Goal: Task Accomplishment & Management: Complete application form

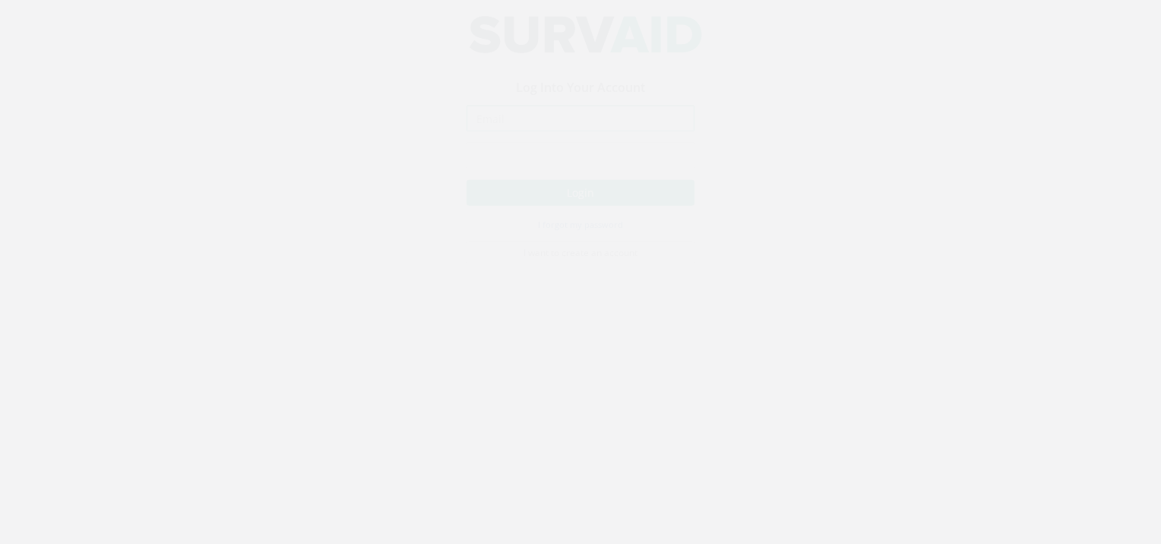
type input "[EMAIL_ADDRESS][DOMAIN_NAME]"
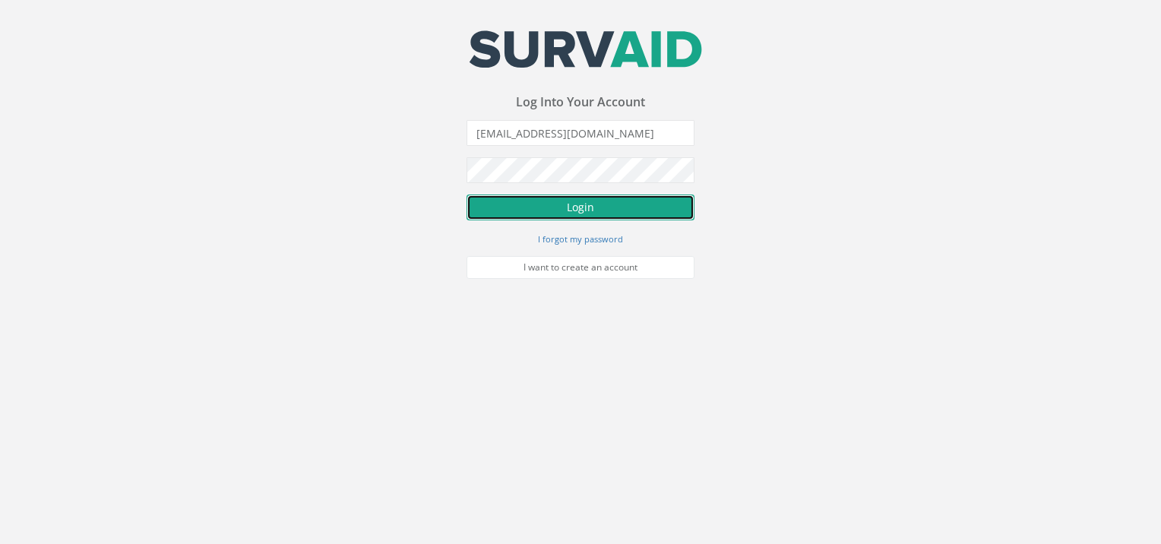
click at [563, 216] on button "Login" at bounding box center [581, 208] width 228 height 26
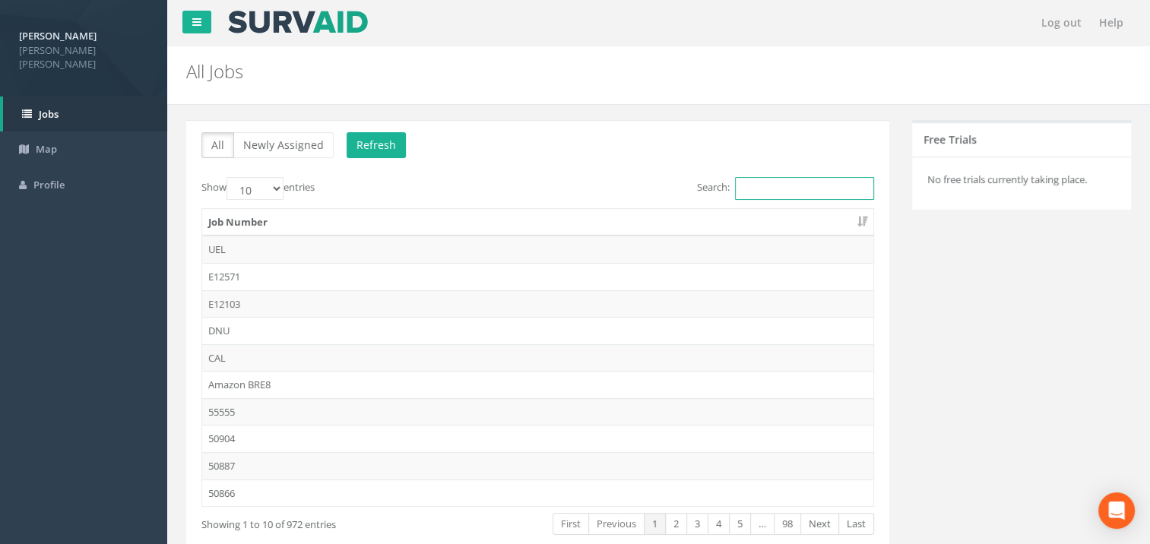
click at [779, 188] on input "Search:" at bounding box center [804, 188] width 139 height 23
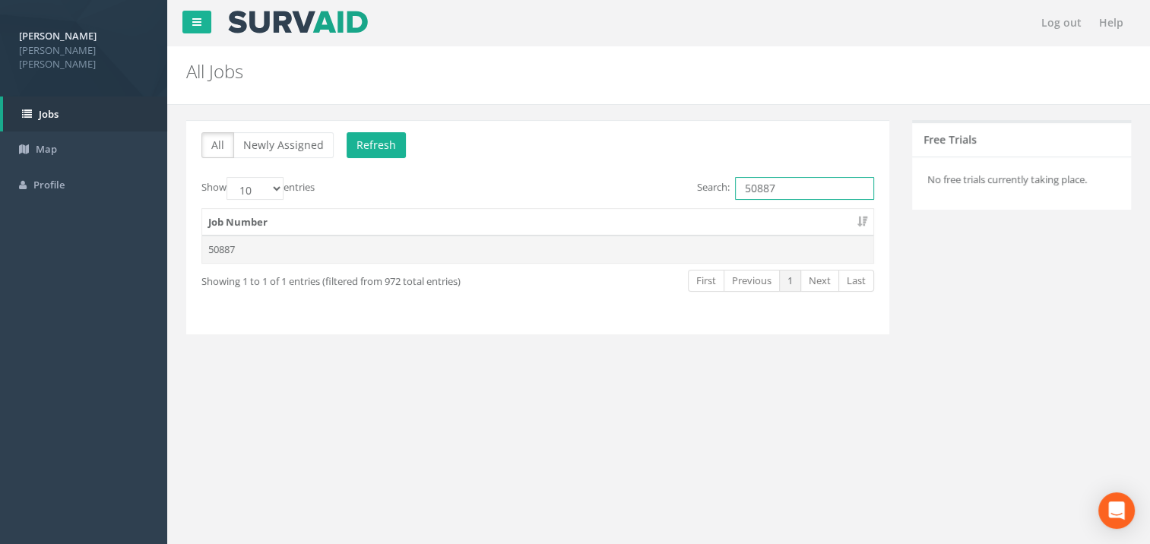
type input "50887"
click at [223, 250] on td "50887" at bounding box center [537, 249] width 671 height 27
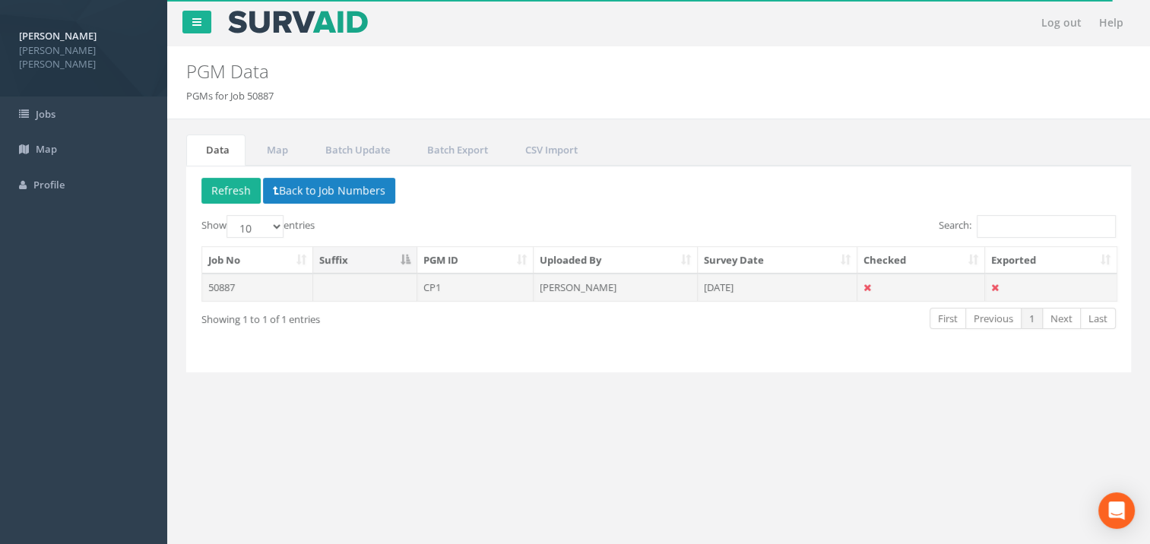
click at [242, 283] on td "50887" at bounding box center [257, 287] width 111 height 27
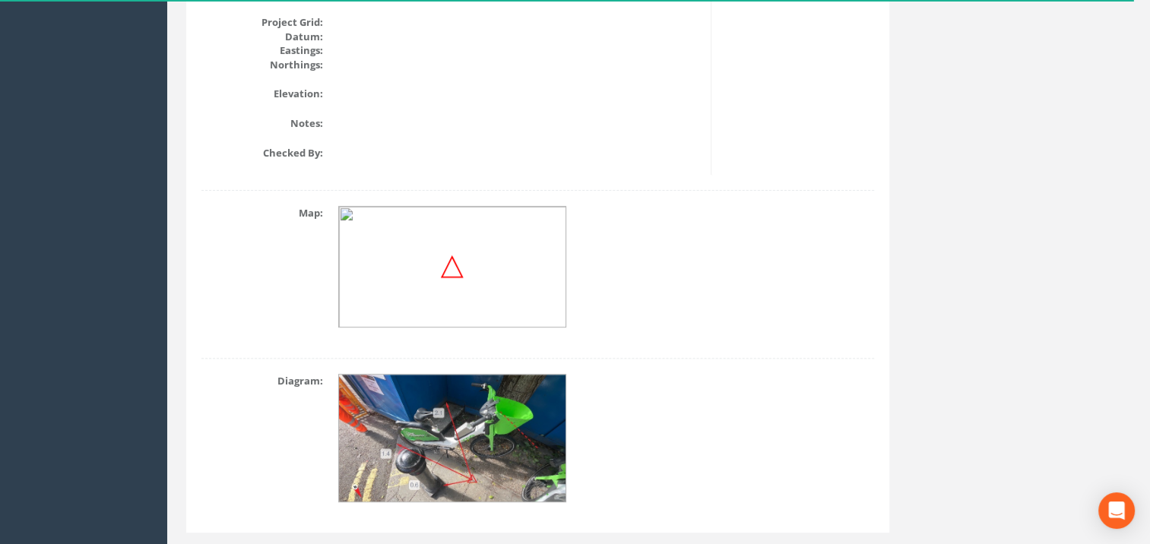
scroll to position [177, 0]
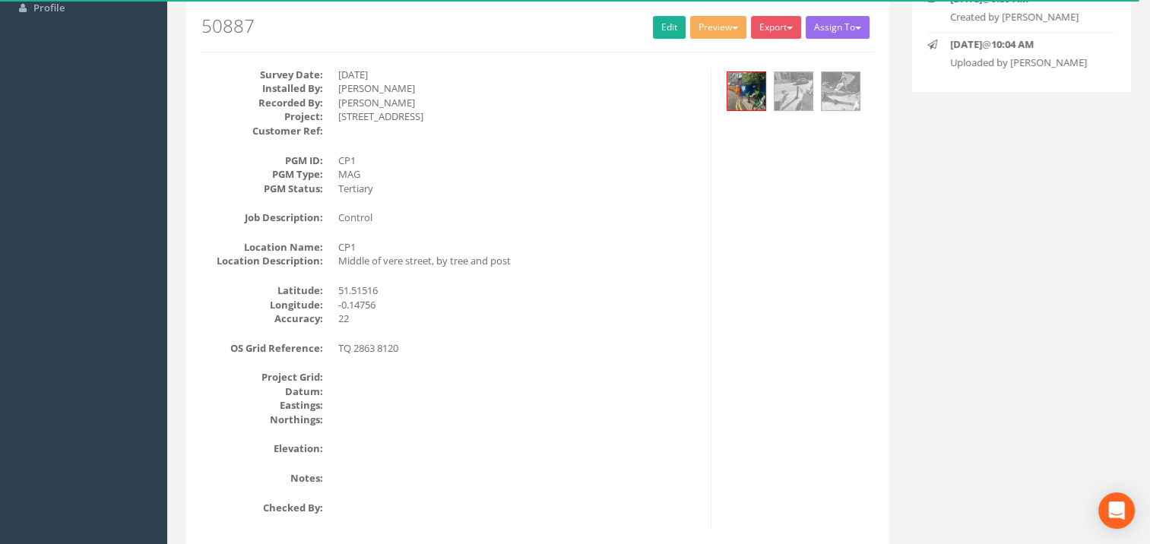
click at [662, 39] on div "Back to 50887 PGMs Back to Map Assign To No Companies Added Export [PERSON_NAME…" at bounding box center [537, 3] width 672 height 96
click at [668, 27] on link "Edit" at bounding box center [669, 27] width 33 height 23
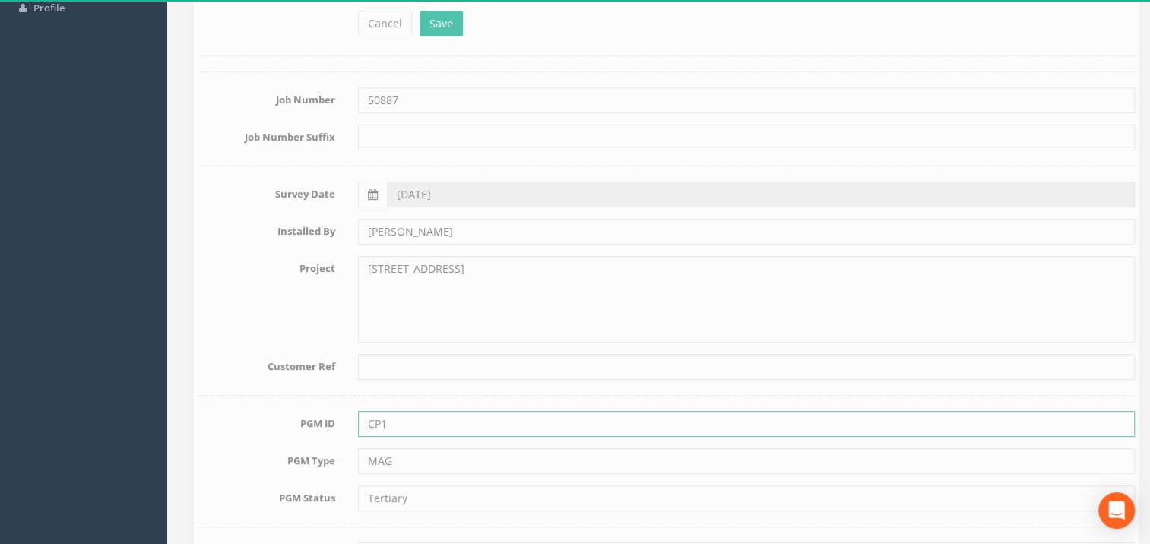
click at [445, 426] on input "CP1" at bounding box center [738, 424] width 777 height 26
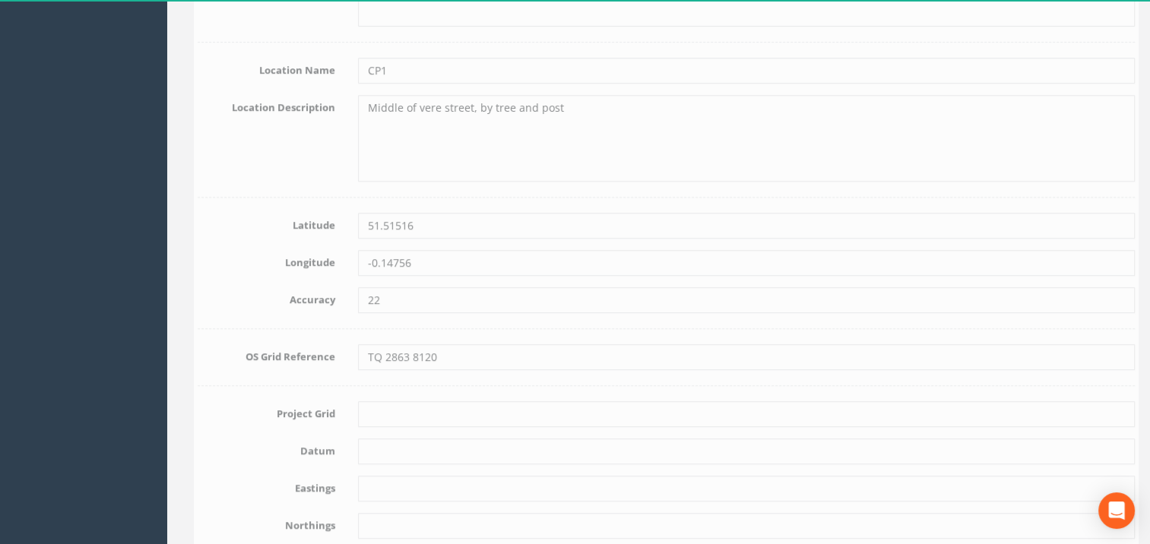
scroll to position [886, 0]
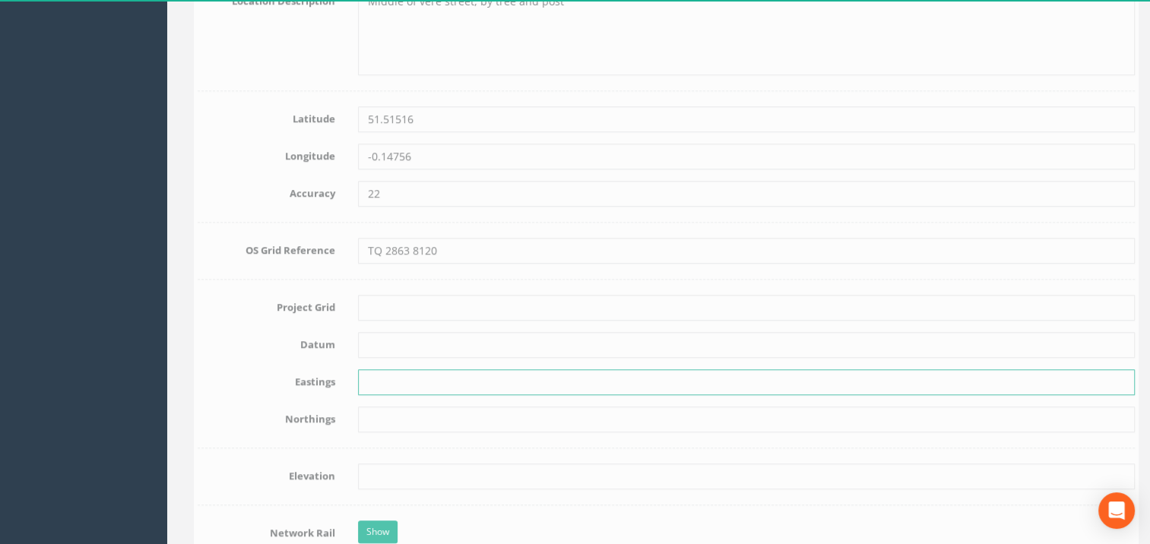
click at [378, 378] on input "text" at bounding box center [738, 382] width 777 height 26
paste input "528634.982"
type input "528634.982"
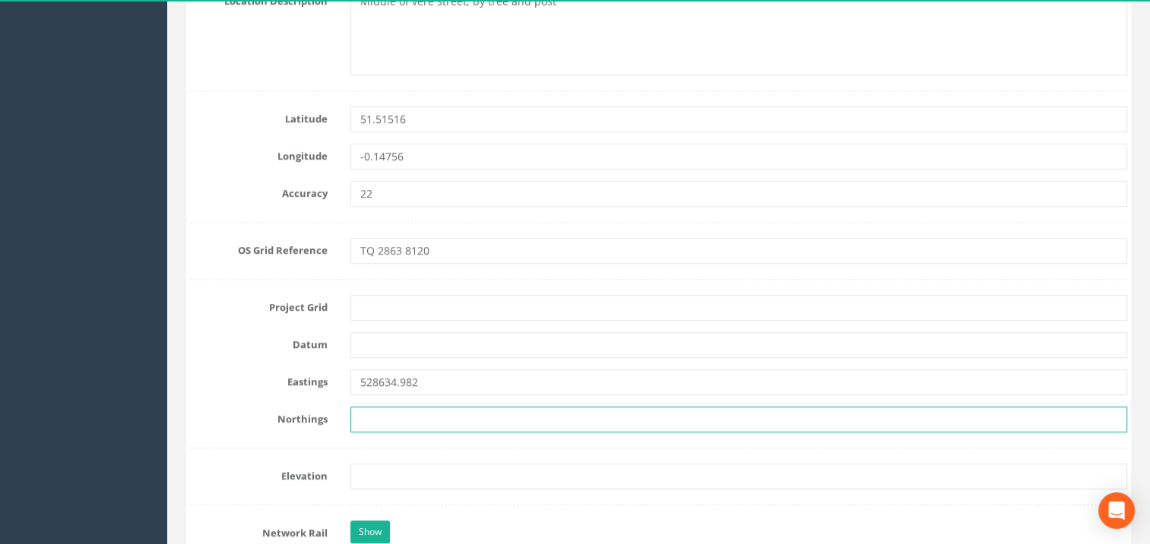
click at [388, 419] on input "text" at bounding box center [738, 419] width 777 height 26
click at [371, 424] on input "text" at bounding box center [738, 419] width 777 height 26
paste input "181224.986"
type input "181224.986"
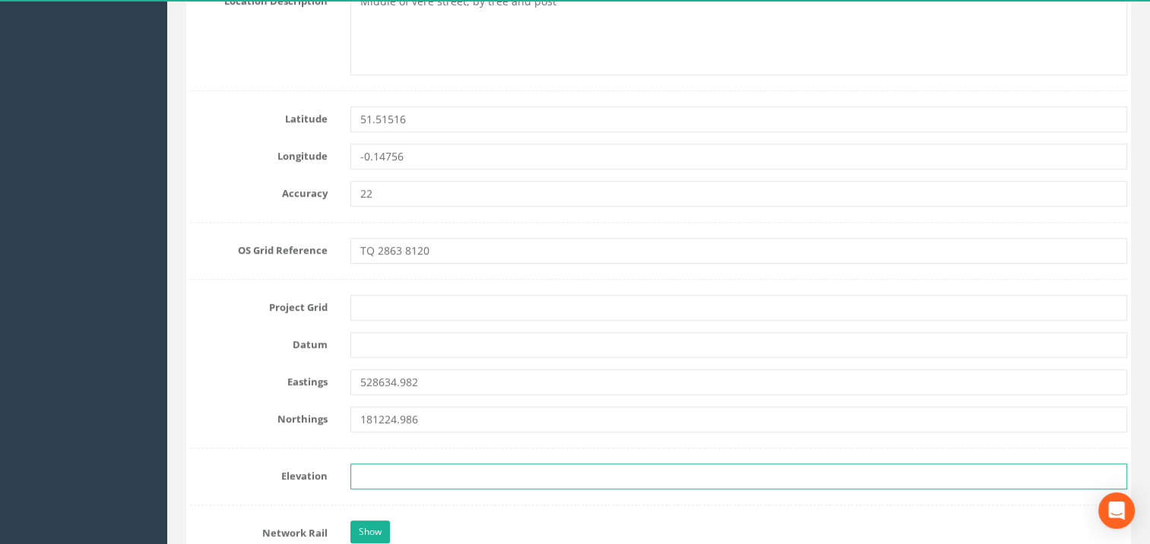
click at [406, 473] on input "text" at bounding box center [738, 476] width 777 height 26
paste input "24.670"
type input "24.670"
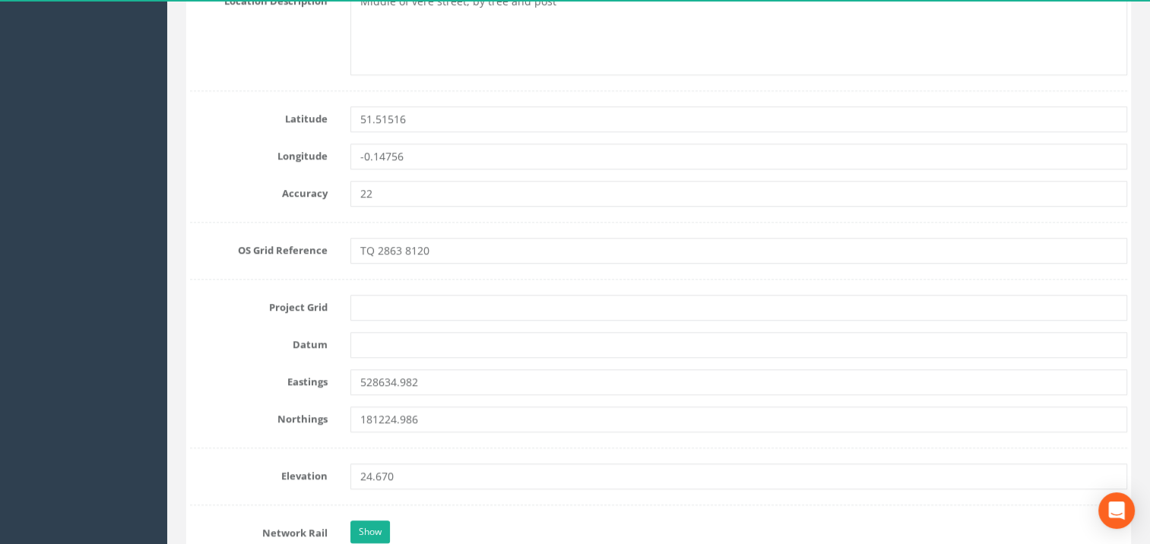
click at [227, 384] on label "Eastings" at bounding box center [259, 379] width 160 height 20
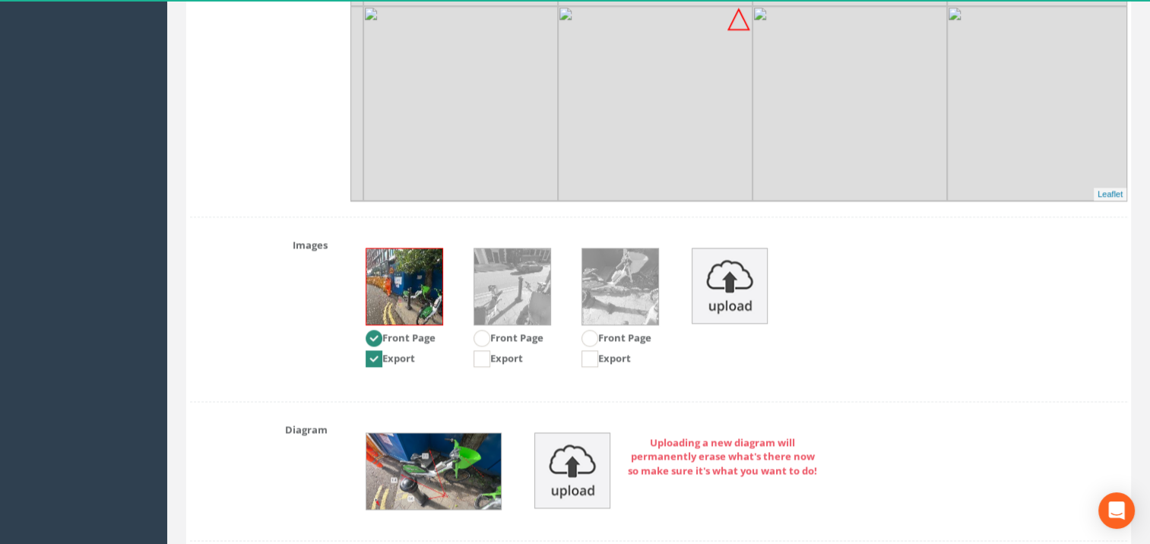
scroll to position [2032, 0]
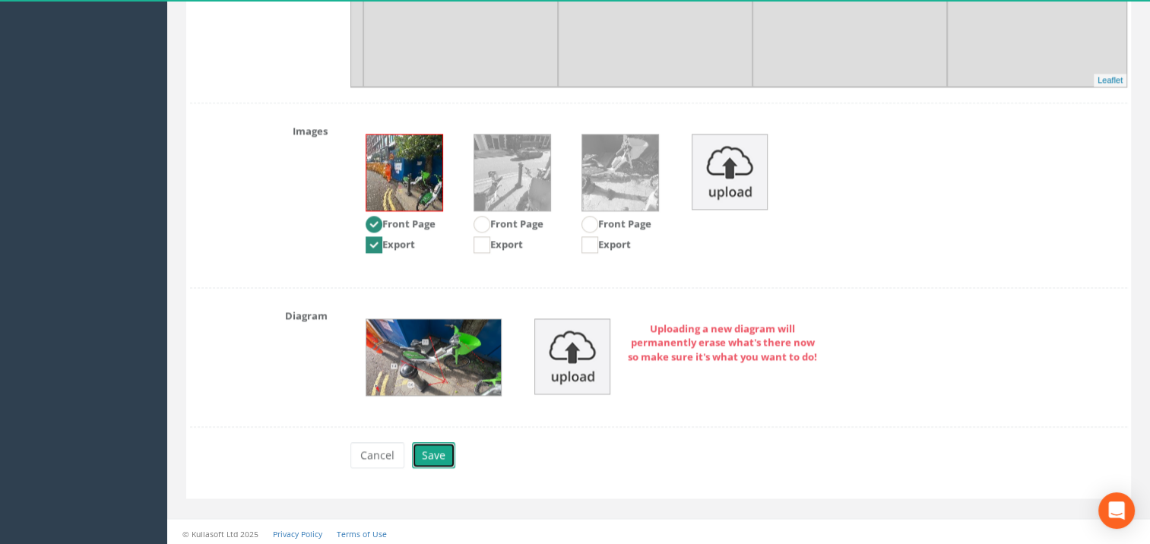
click at [435, 446] on button "Save" at bounding box center [433, 455] width 43 height 26
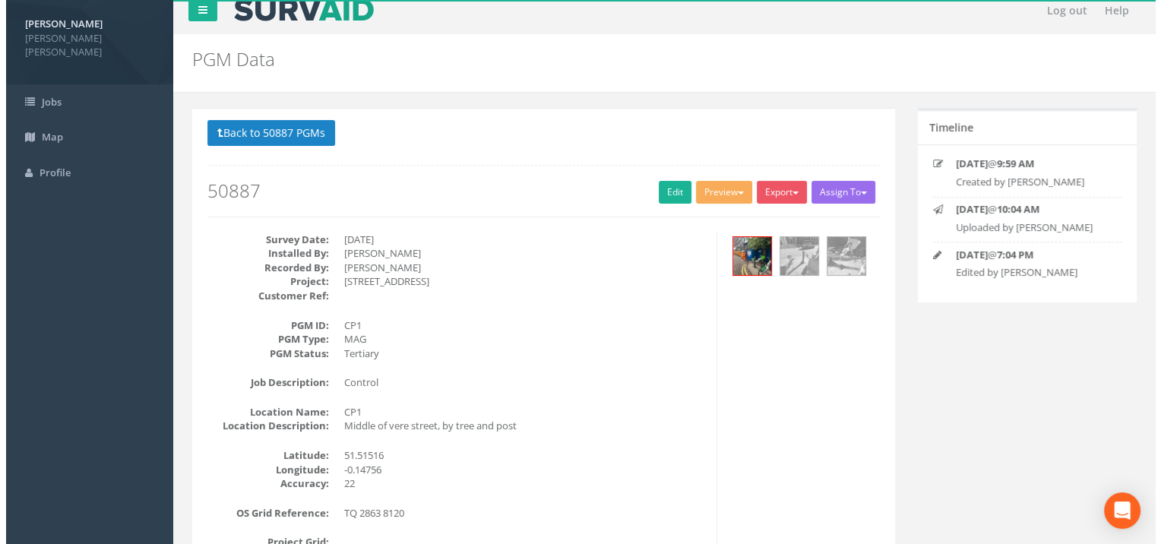
scroll to position [0, 0]
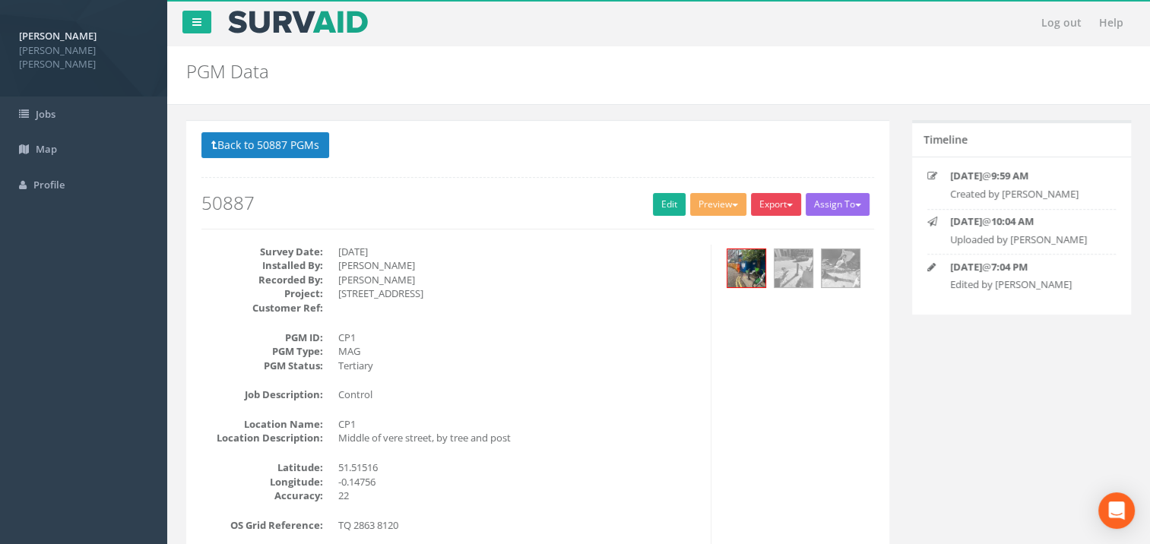
click at [791, 204] on button "Export" at bounding box center [776, 204] width 50 height 23
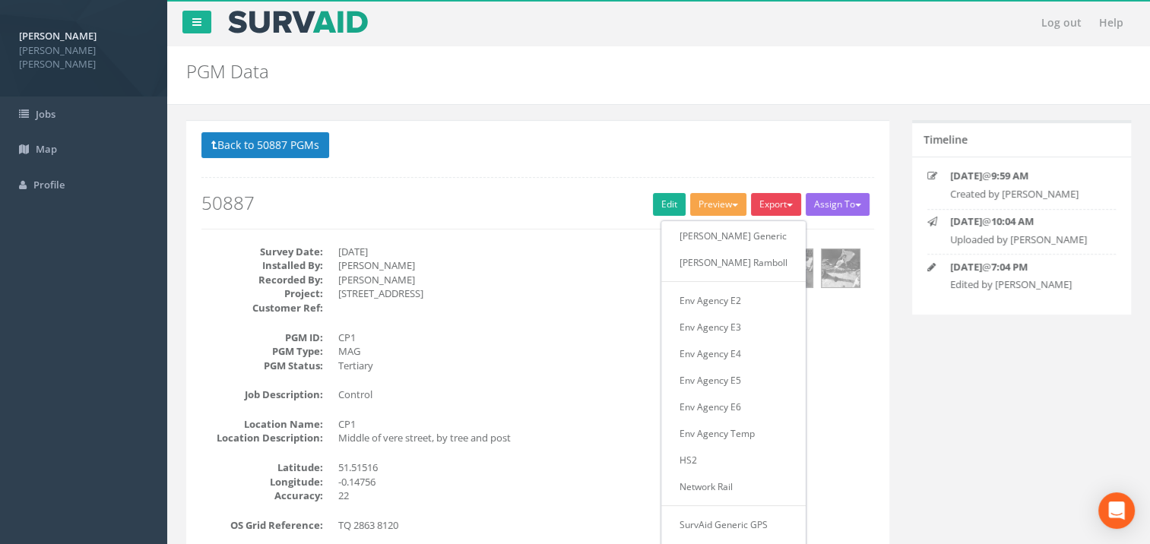
click at [701, 207] on button "Preview" at bounding box center [718, 204] width 56 height 23
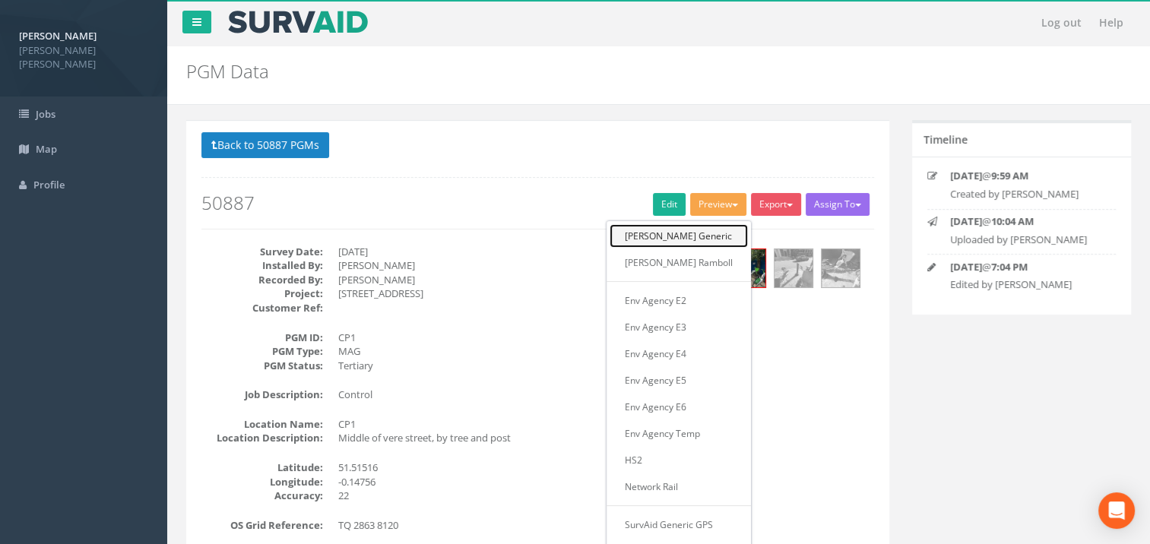
click at [704, 231] on link "[PERSON_NAME] Generic" at bounding box center [678, 236] width 138 height 24
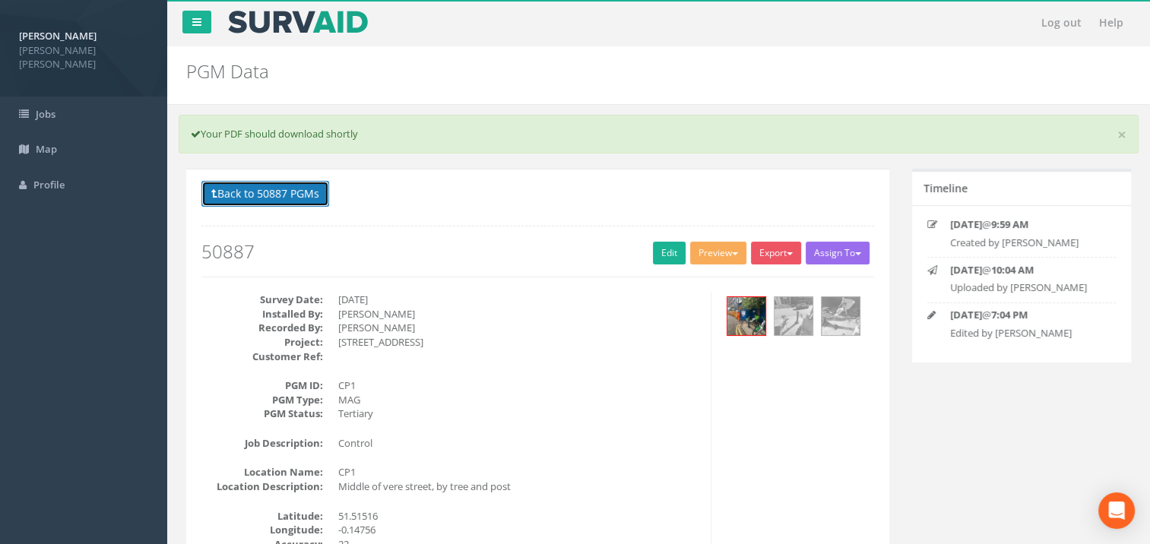
click at [243, 187] on button "Back to 50887 PGMs" at bounding box center [265, 194] width 128 height 26
